Goal: Transaction & Acquisition: Purchase product/service

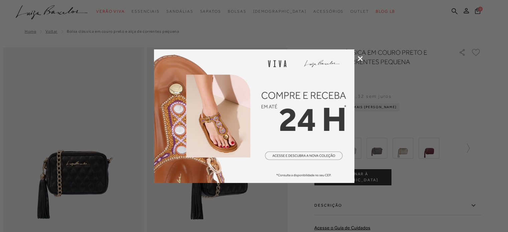
click at [362, 56] on div at bounding box center [254, 116] width 508 height 232
click at [359, 58] on icon at bounding box center [360, 58] width 5 height 5
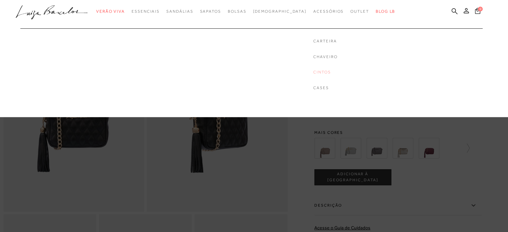
scroll to position [100, 0]
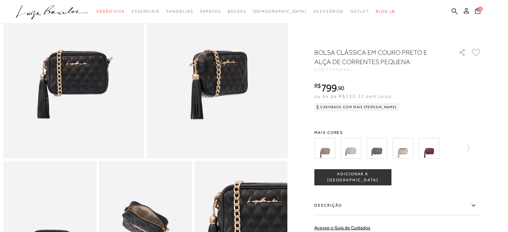
click at [353, 143] on img at bounding box center [350, 148] width 21 height 21
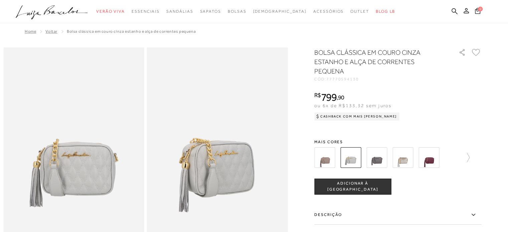
click at [377, 156] on img at bounding box center [376, 157] width 21 height 21
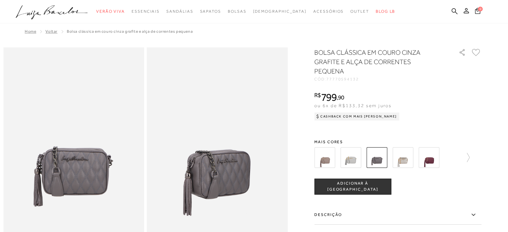
drag, startPoint x: 404, startPoint y: 154, endPoint x: 405, endPoint y: 157, distance: 3.4
click at [404, 154] on img at bounding box center [402, 157] width 21 height 21
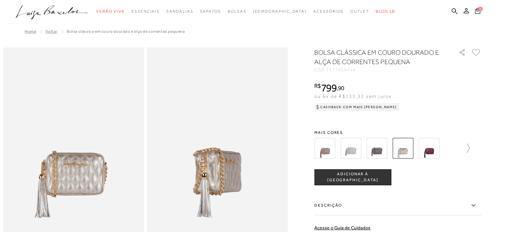
click at [469, 146] on icon at bounding box center [464, 148] width 9 height 9
click at [361, 147] on img at bounding box center [362, 148] width 21 height 21
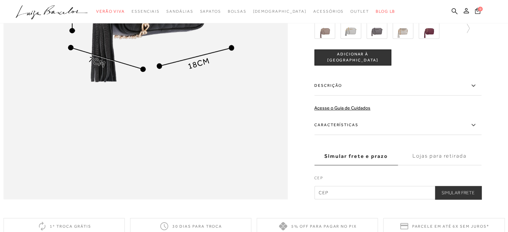
scroll to position [632, 0]
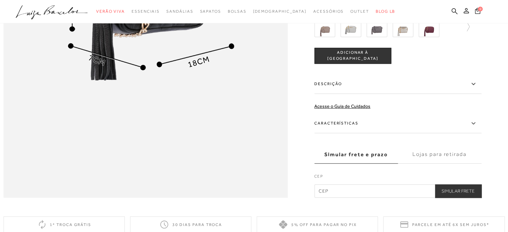
click at [350, 198] on input "text" at bounding box center [397, 190] width 167 height 13
type input "78050-000"
click at [435, 184] on button "Simular Frete" at bounding box center [458, 190] width 46 height 13
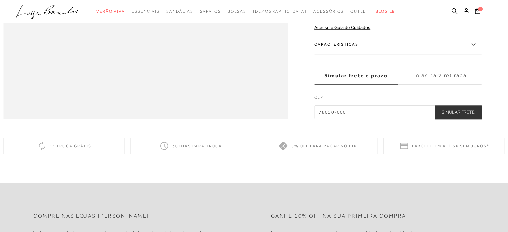
scroll to position [766, 0]
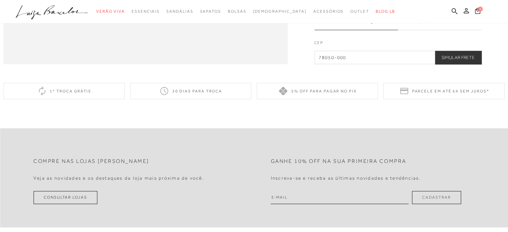
drag, startPoint x: 465, startPoint y: 69, endPoint x: 392, endPoint y: 89, distance: 75.0
click at [465, 64] on button "Simular Frete" at bounding box center [458, 57] width 46 height 13
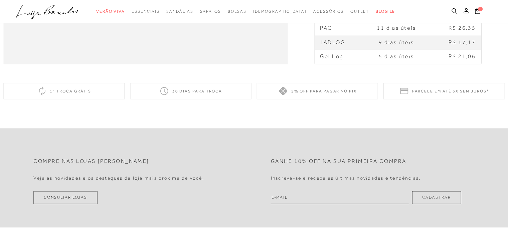
click at [466, 59] on span "R$ 21,06" at bounding box center [462, 56] width 27 height 6
click at [377, 64] on td "5 dias úteis" at bounding box center [396, 57] width 67 height 14
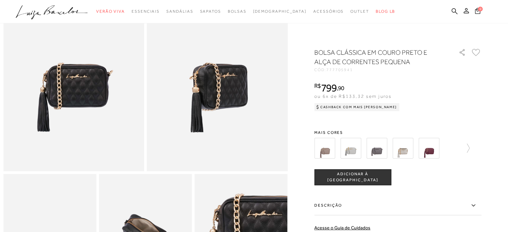
scroll to position [0, 0]
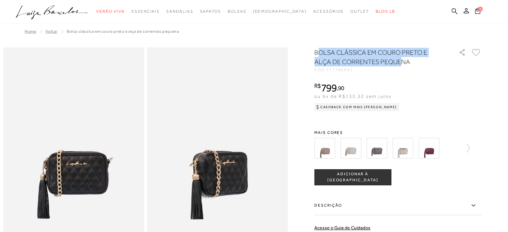
drag, startPoint x: 320, startPoint y: 48, endPoint x: 404, endPoint y: 58, distance: 84.8
click at [404, 58] on h1 "BOLSA CLÁSSICA EM COURO PRETO E ALÇA DE CORRENTES PEQUENA" at bounding box center [376, 57] width 125 height 19
click at [275, 12] on span "[DEMOGRAPHIC_DATA]" at bounding box center [280, 11] width 54 height 5
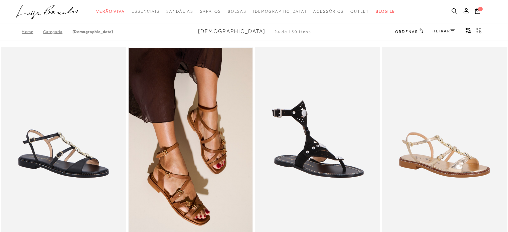
click at [452, 31] on icon at bounding box center [452, 30] width 5 height 3
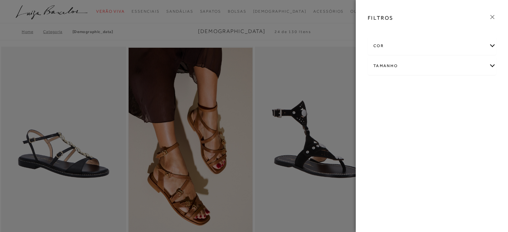
click at [432, 57] on div "Tamanho" at bounding box center [432, 66] width 128 height 18
click at [494, 18] on icon at bounding box center [492, 17] width 4 height 4
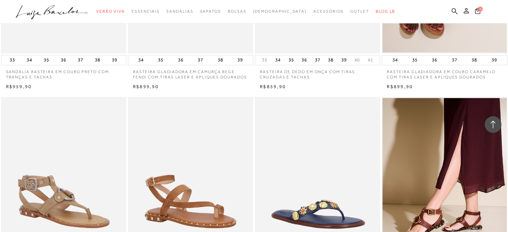
scroll to position [1269, 0]
